Goal: Information Seeking & Learning: Compare options

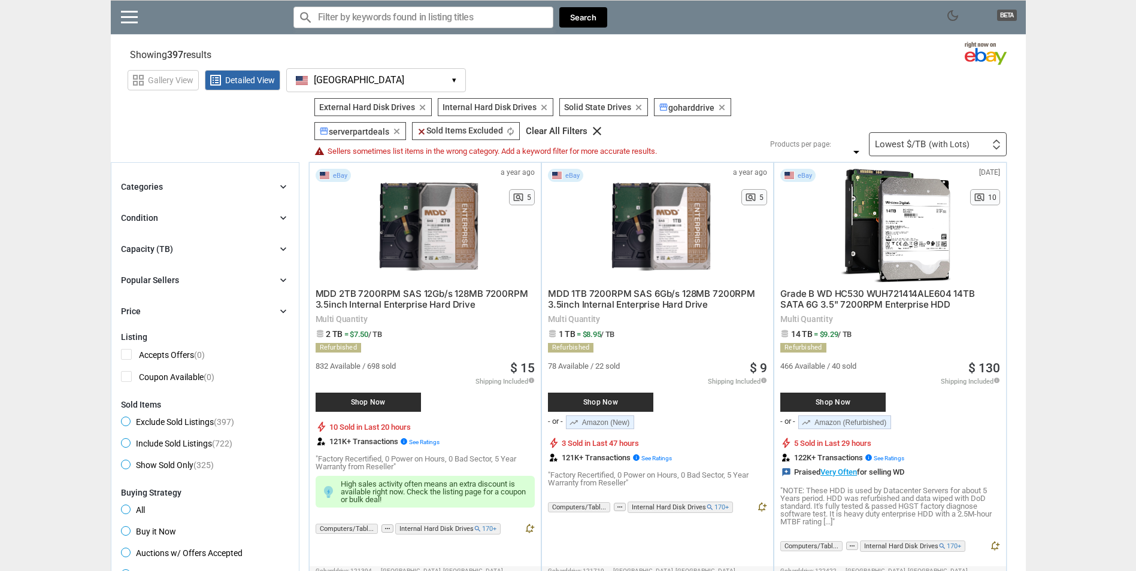
click at [249, 284] on div "Popular Sellers chevron_right" at bounding box center [205, 280] width 168 height 14
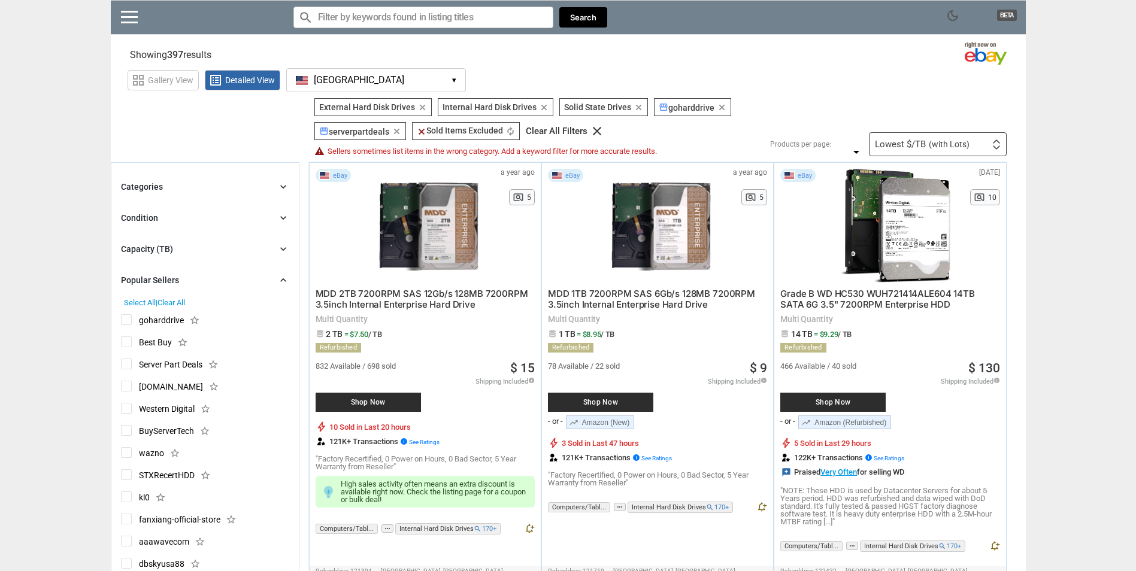
click at [253, 281] on div "Popular Sellers chevron_right" at bounding box center [205, 280] width 168 height 14
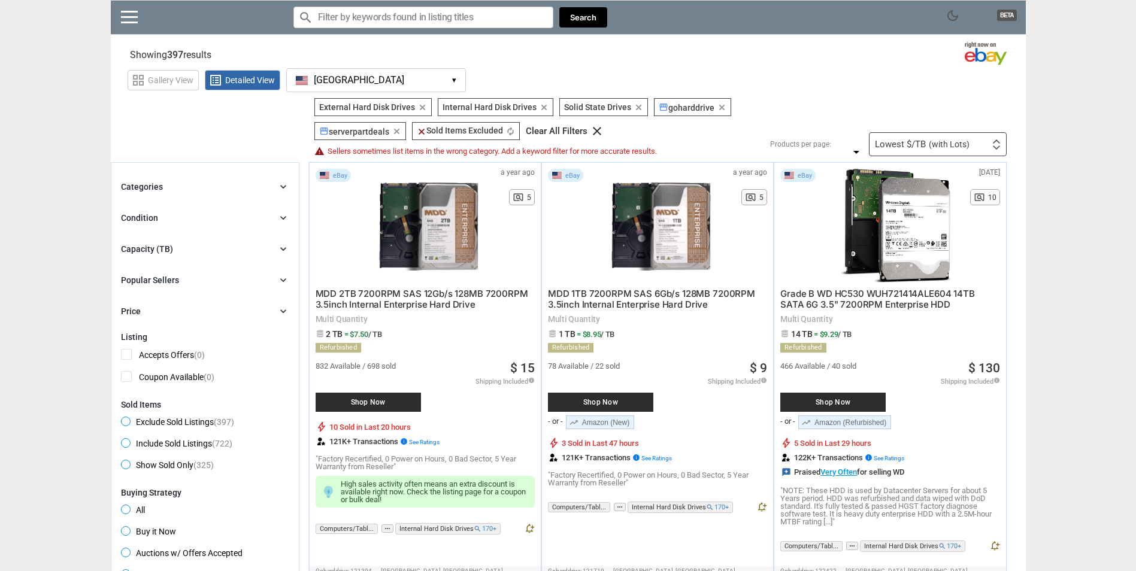
click at [275, 234] on div "Categories chevron_right search close Select All shown | Clear All shown Comput…" at bounding box center [205, 249] width 168 height 139
click at [273, 256] on div "Capacity (TB) chevron_right" at bounding box center [205, 249] width 168 height 14
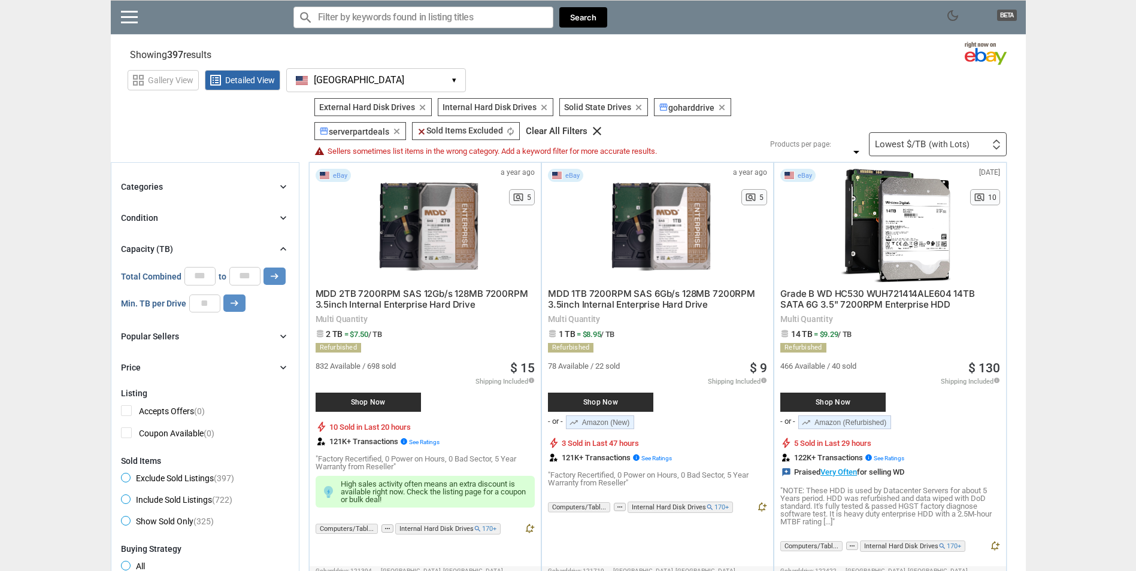
click at [281, 249] on icon "chevron_right" at bounding box center [283, 249] width 12 height 12
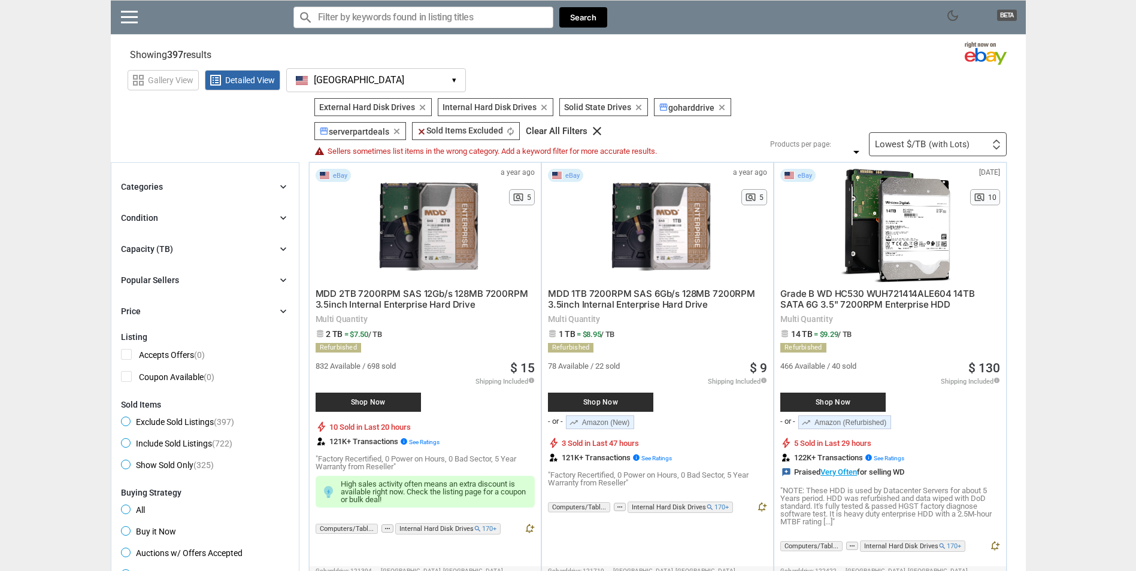
click at [282, 226] on div "Categories chevron_right search close Select All shown | Clear All shown Comput…" at bounding box center [205, 249] width 168 height 139
click at [278, 219] on icon "chevron_right" at bounding box center [283, 218] width 12 height 12
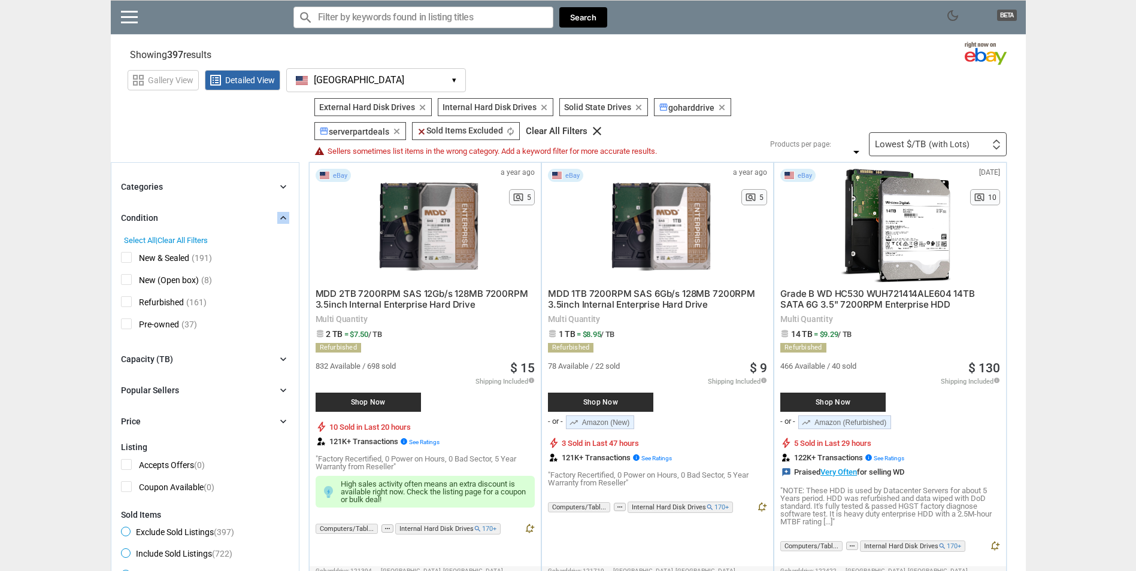
click at [278, 219] on icon "chevron_right" at bounding box center [283, 218] width 12 height 12
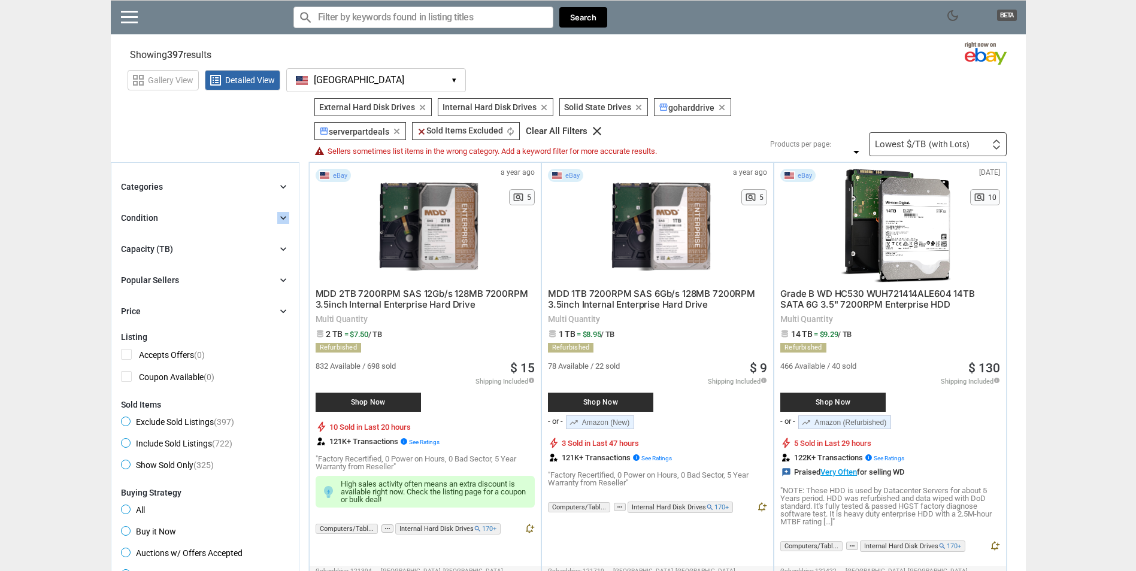
click at [278, 219] on icon "chevron_right" at bounding box center [283, 218] width 12 height 12
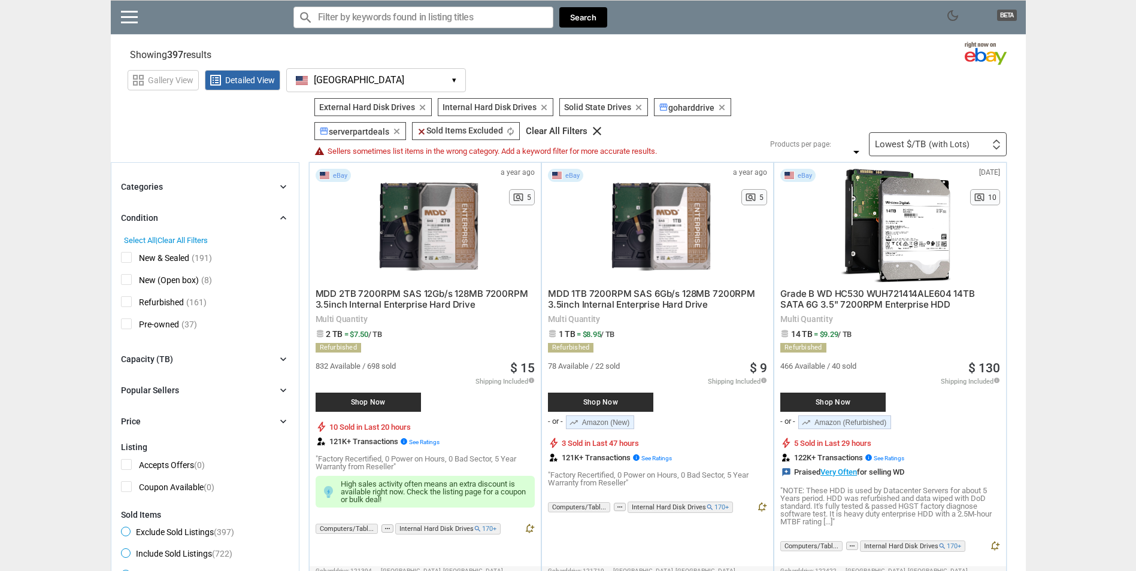
drag, startPoint x: 278, startPoint y: 219, endPoint x: 253, endPoint y: 207, distance: 27.6
click at [253, 207] on div "Categories chevron_right search close Select All shown | Clear All shown Comput…" at bounding box center [205, 304] width 168 height 249
click at [262, 221] on div "Condition chevron_right" at bounding box center [205, 218] width 168 height 14
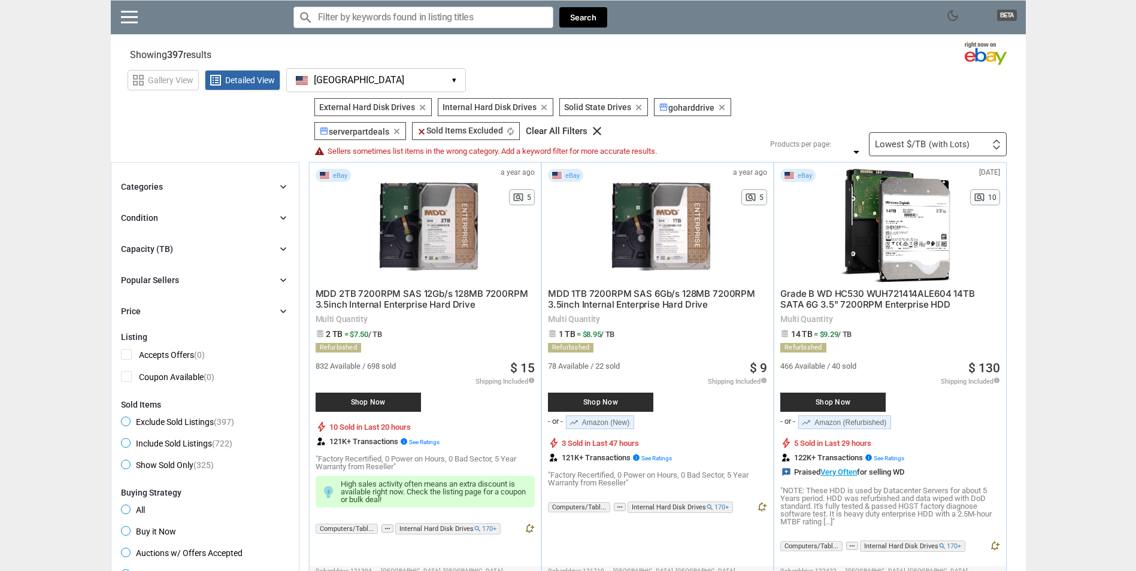
click at [286, 184] on icon "chevron_right" at bounding box center [283, 187] width 12 height 12
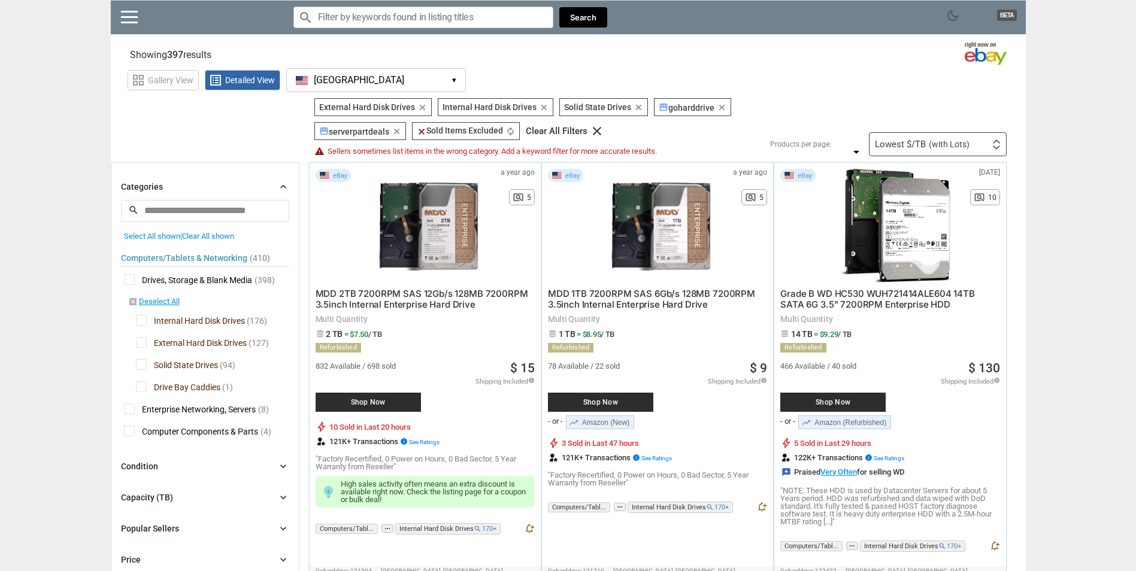
click at [286, 184] on icon "chevron_right" at bounding box center [283, 187] width 12 height 12
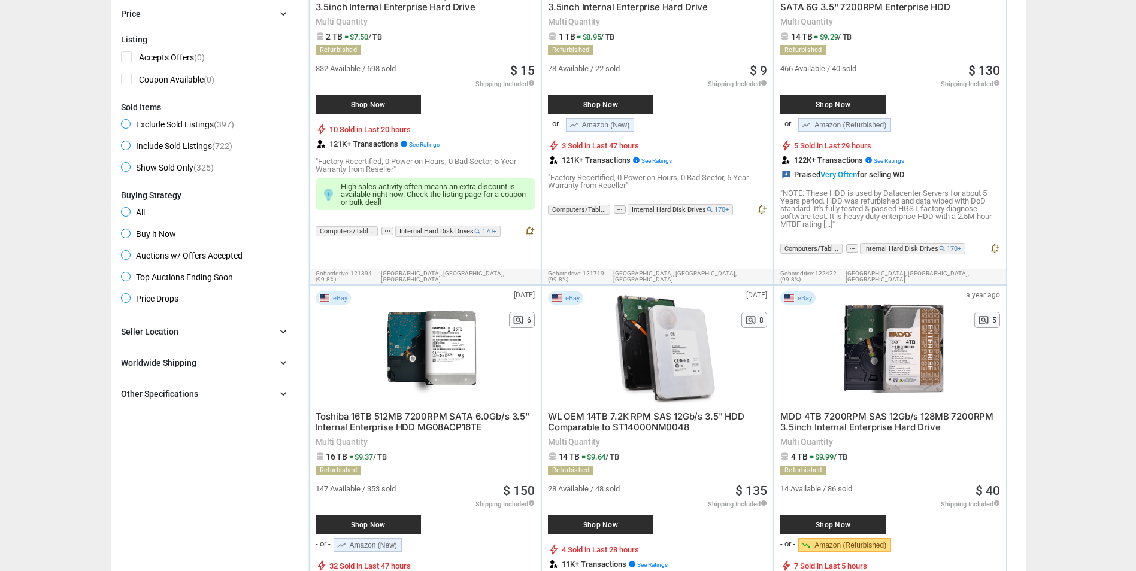
scroll to position [299, 0]
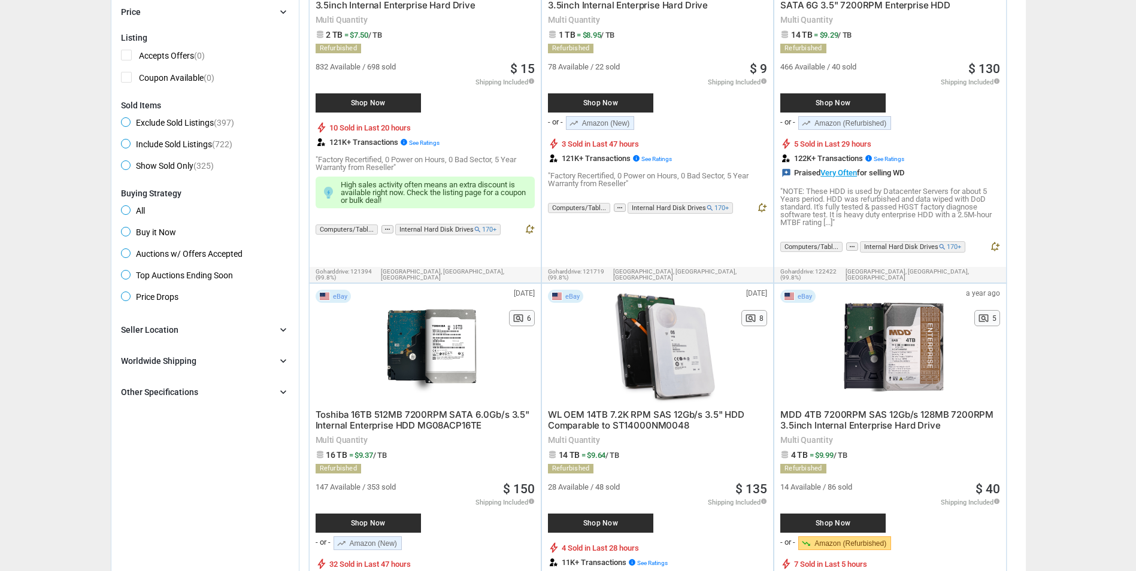
click at [234, 327] on div "Seller Location chevron_right" at bounding box center [205, 330] width 168 height 14
click at [210, 366] on div "Worldwide Shipping chevron_right" at bounding box center [205, 361] width 168 height 14
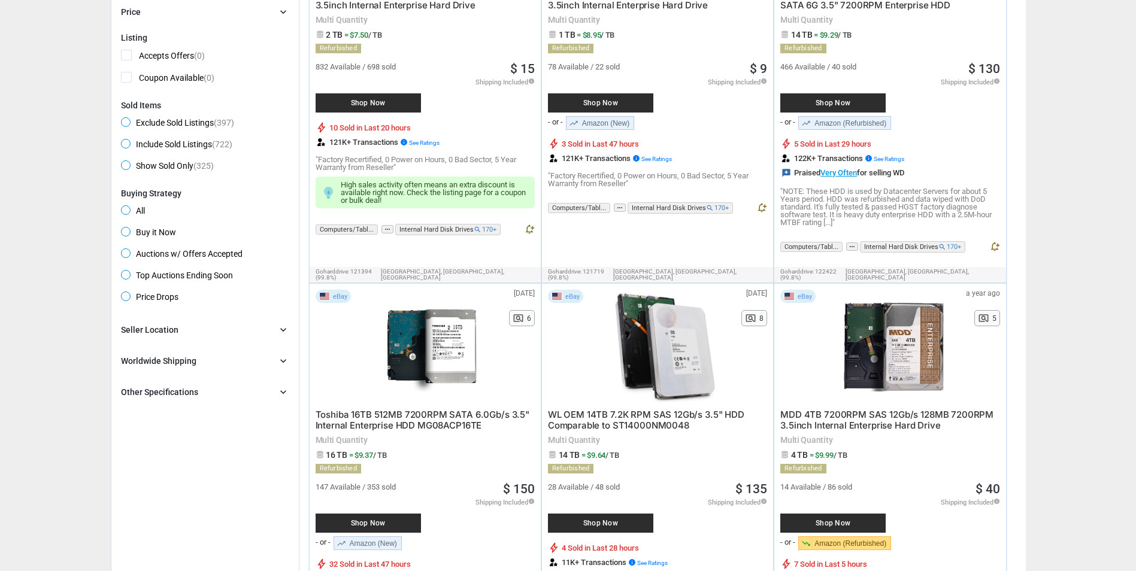
click at [208, 391] on div "Other Specifications chevron_right" at bounding box center [205, 392] width 168 height 14
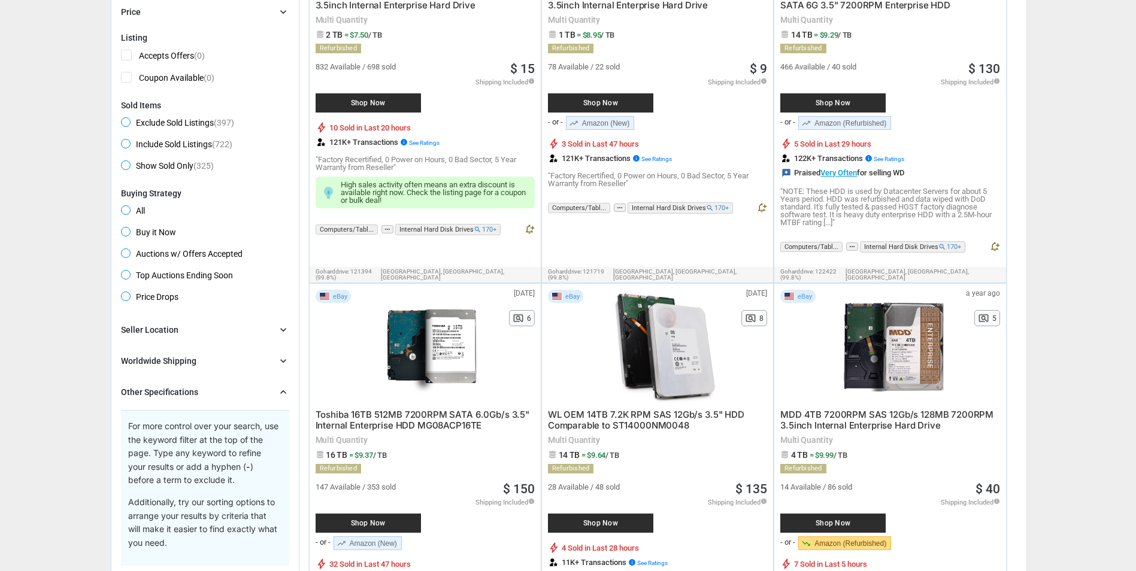
click at [208, 391] on div "Other Specifications chevron_right" at bounding box center [205, 392] width 168 height 14
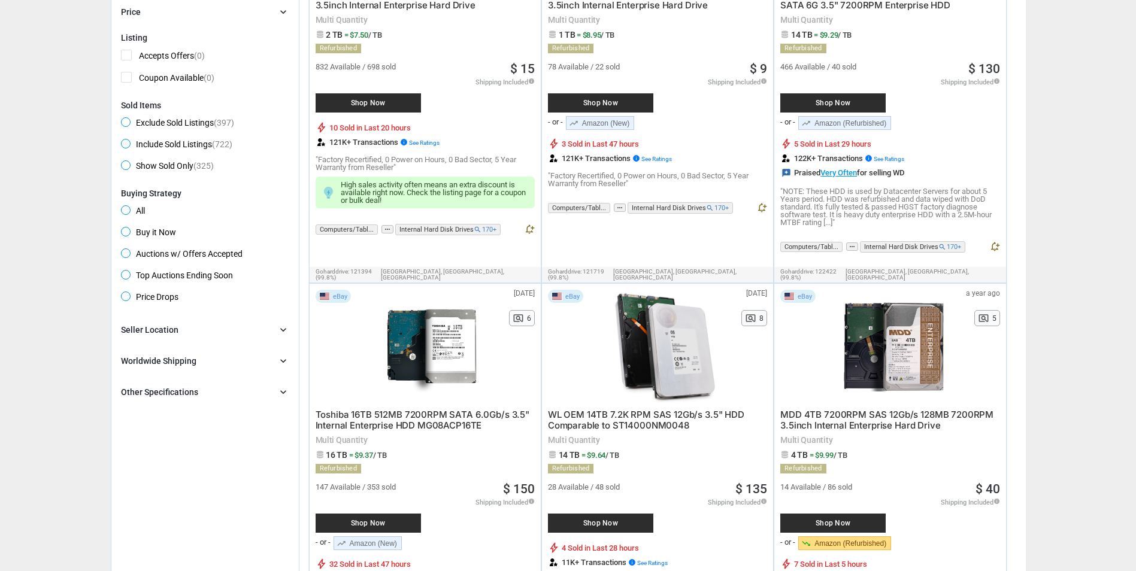
scroll to position [0, 0]
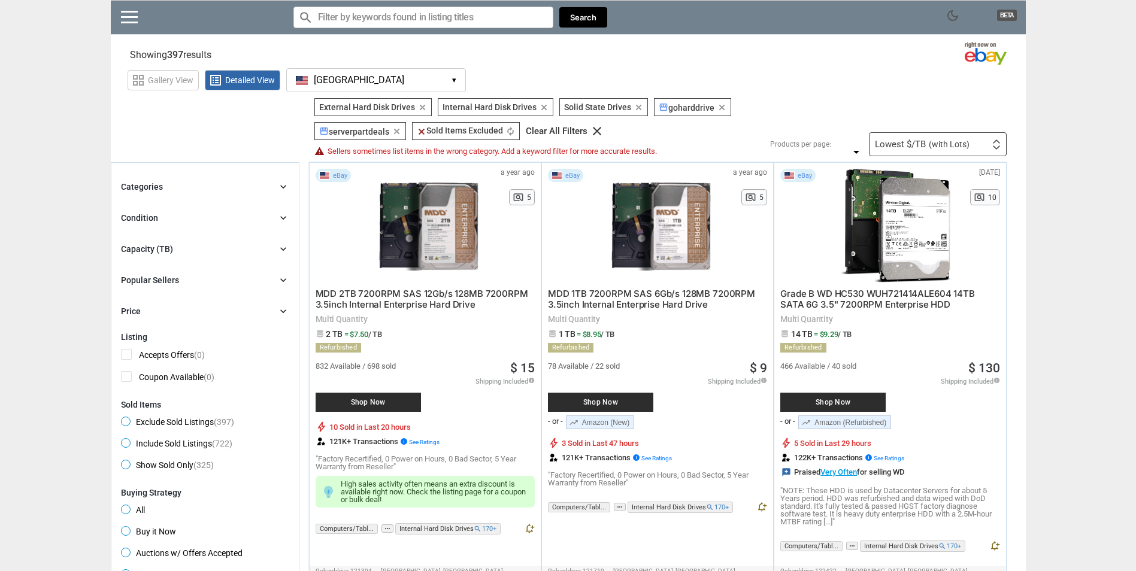
click at [432, 18] on input "Search for models" at bounding box center [423, 18] width 260 height 22
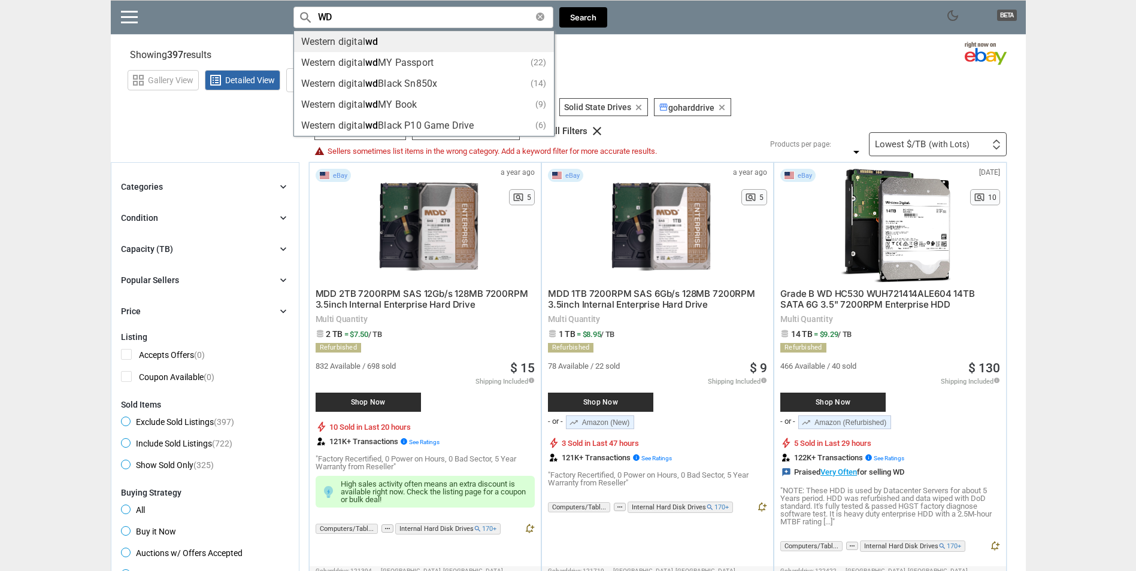
click at [459, 47] on li "Western digital wd" at bounding box center [424, 41] width 260 height 21
type input "Western digital wd"
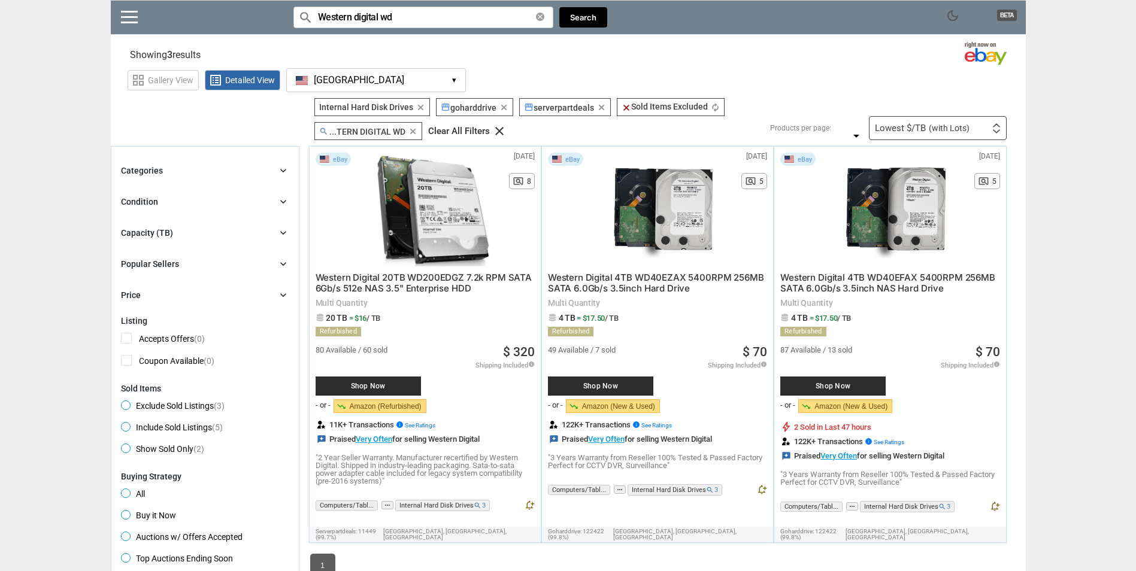
scroll to position [1, 0]
drag, startPoint x: 422, startPoint y: 19, endPoint x: 239, endPoint y: 38, distance: 183.6
click at [239, 38] on div "dark_mode BETA search Filter by keyword search Western digital wd clear Search …" at bounding box center [568, 497] width 915 height 995
type input "SEAGATE NAS"
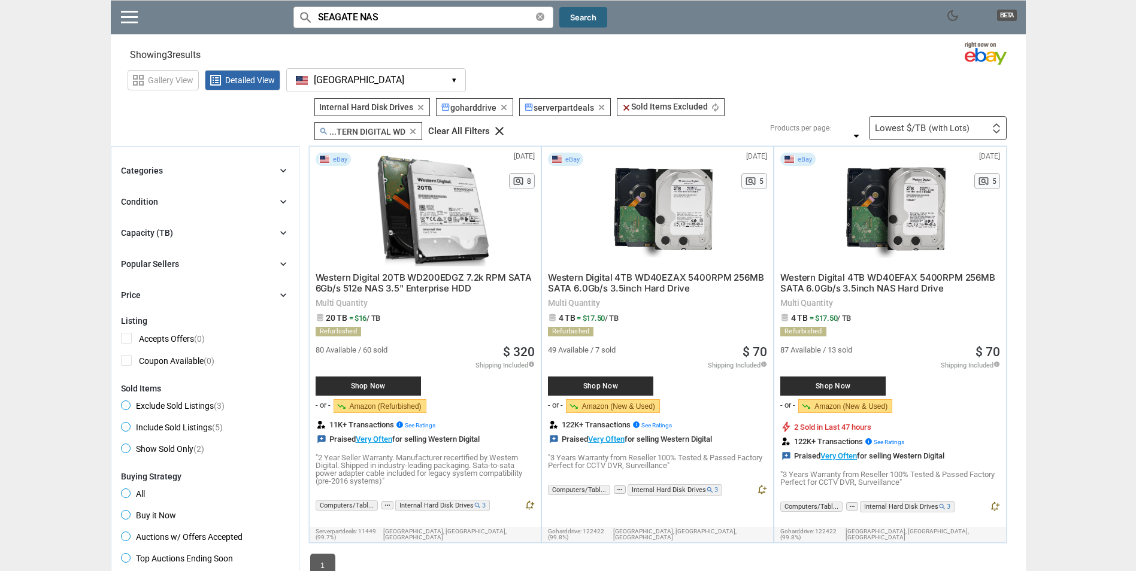
click at [569, 13] on button "Search" at bounding box center [583, 17] width 48 height 21
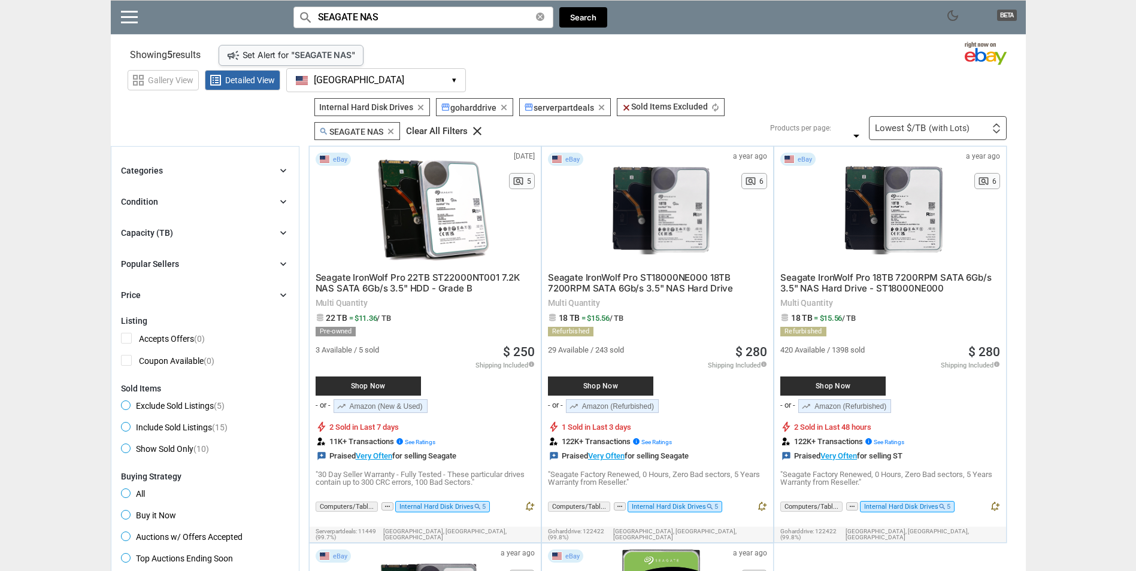
click at [899, 54] on section "Showing 5 results Loading Results ... campaign Set Alert for " SEAGATE NAS " (6…" at bounding box center [568, 52] width 915 height 23
